Goal: Transaction & Acquisition: Purchase product/service

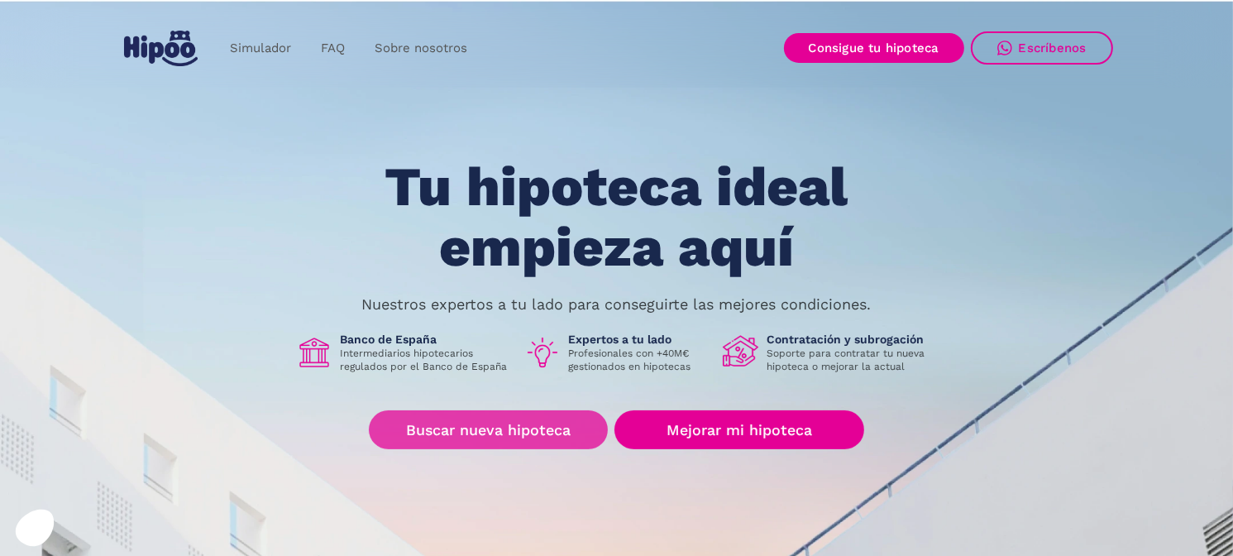
click at [509, 429] on link "Buscar nueva hipoteca" at bounding box center [488, 429] width 239 height 39
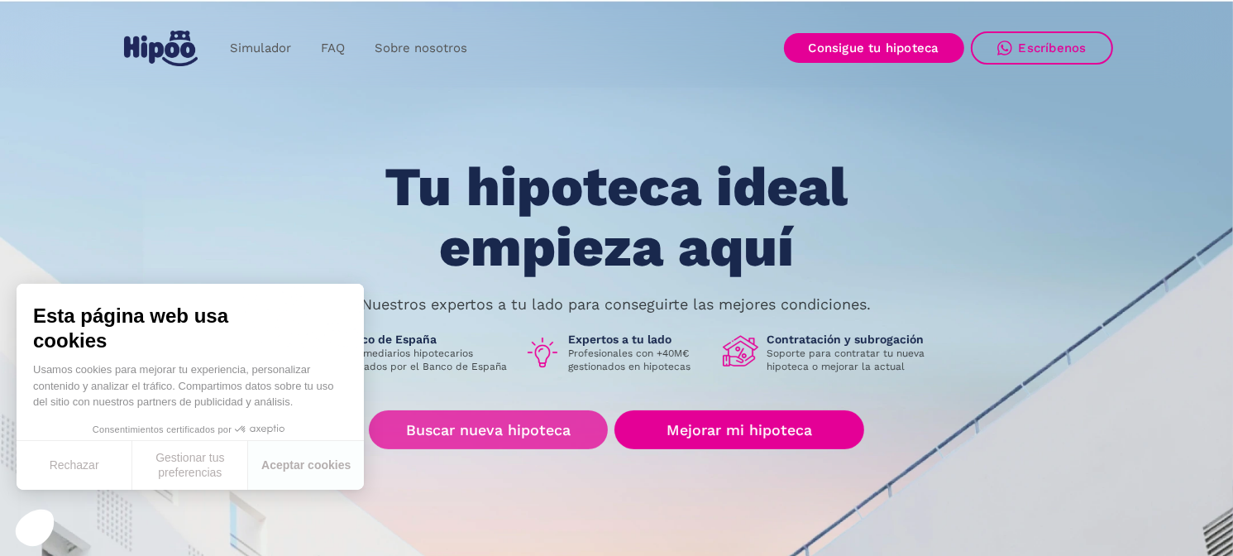
click at [433, 432] on link "Buscar nueva hipoteca" at bounding box center [488, 429] width 239 height 39
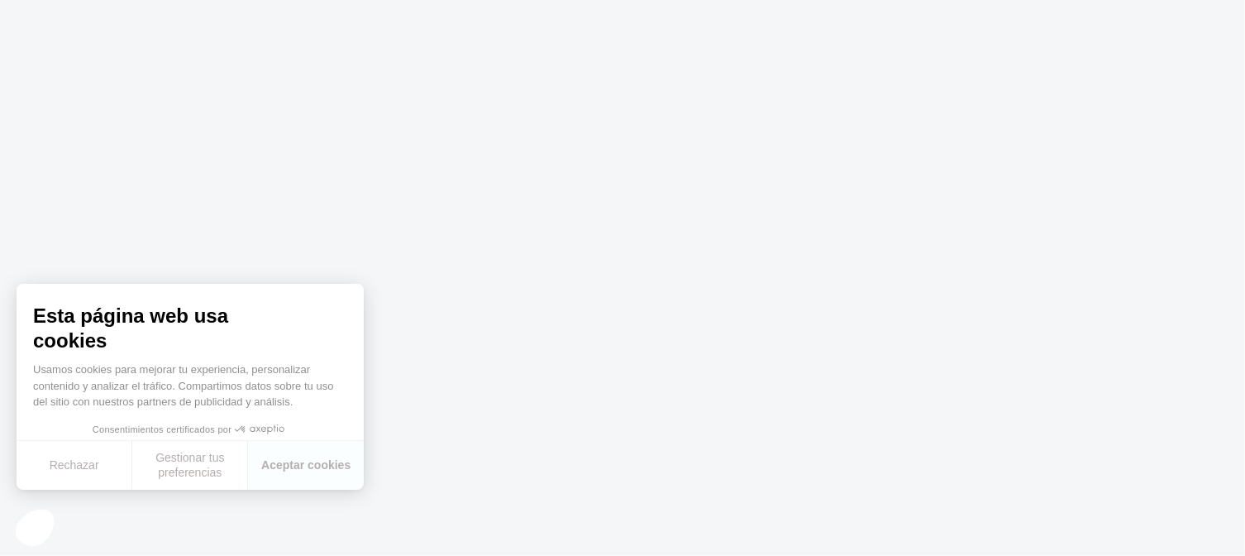
click at [596, 430] on body "Texto original Valora esta traducción Tu opinión servirá para ayudar a mejorar …" at bounding box center [622, 278] width 1245 height 556
drag, startPoint x: 52, startPoint y: 470, endPoint x: 60, endPoint y: 466, distance: 8.9
click at [53, 469] on button "Rechazar" at bounding box center [75, 465] width 116 height 49
